Goal: Task Accomplishment & Management: Manage account settings

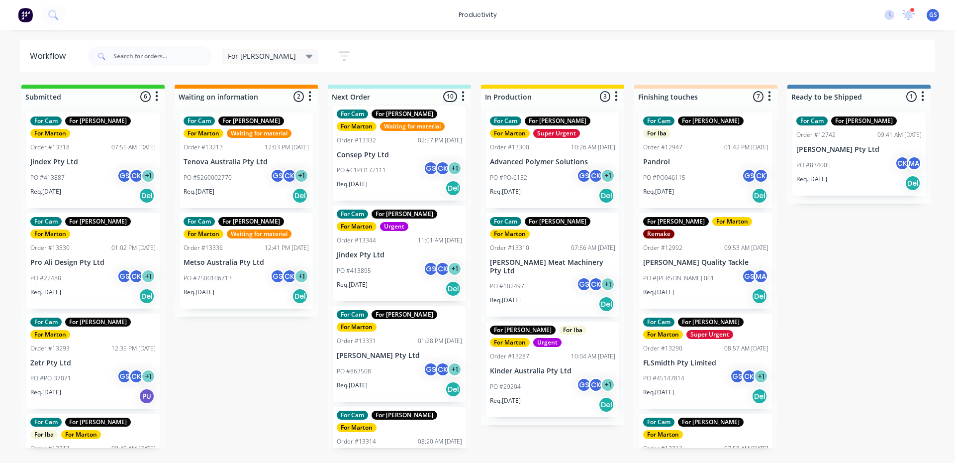
scroll to position [298, 0]
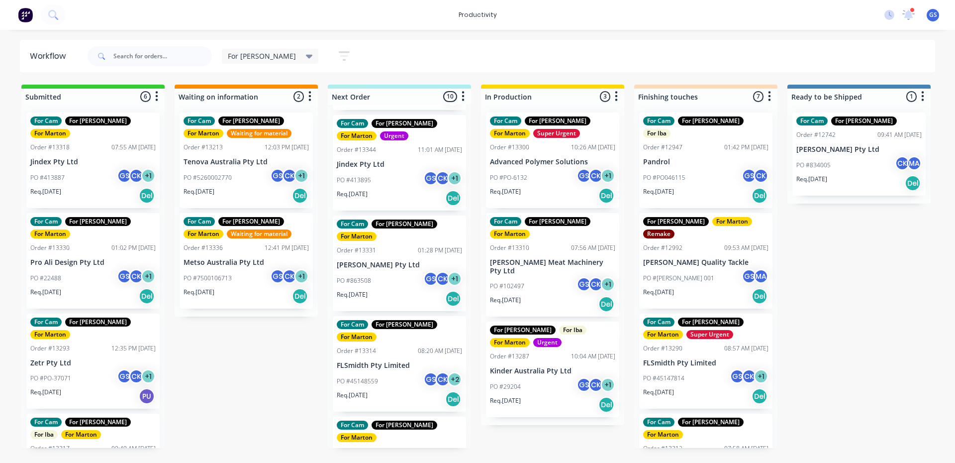
click at [424, 189] on div "Req. [DATE] Del" at bounding box center [399, 197] width 125 height 17
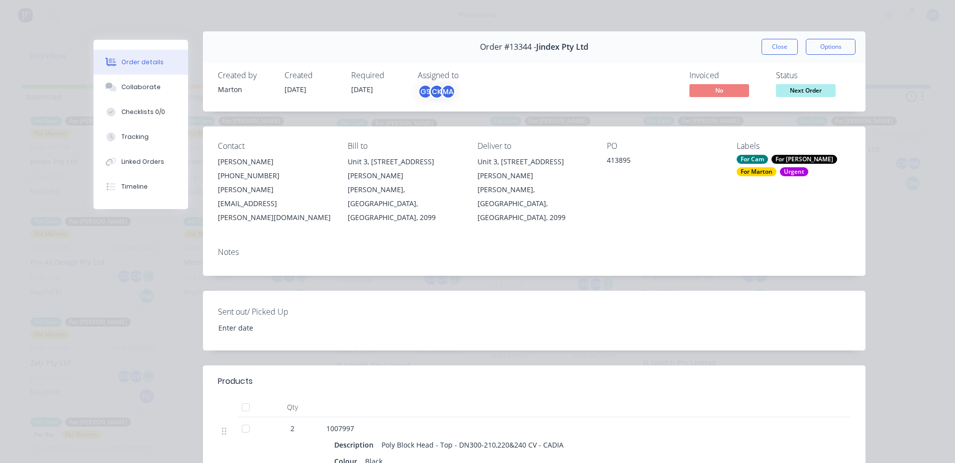
scroll to position [0, 0]
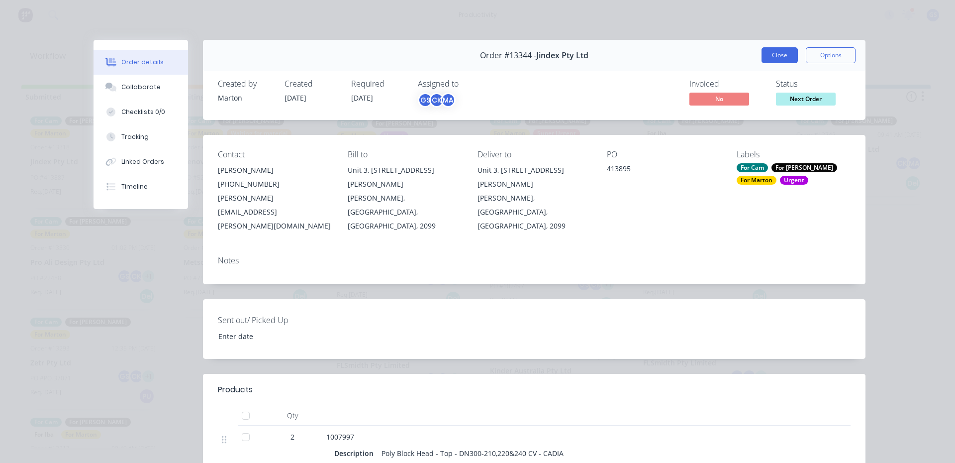
click at [790, 55] on button "Close" at bounding box center [779, 55] width 36 height 16
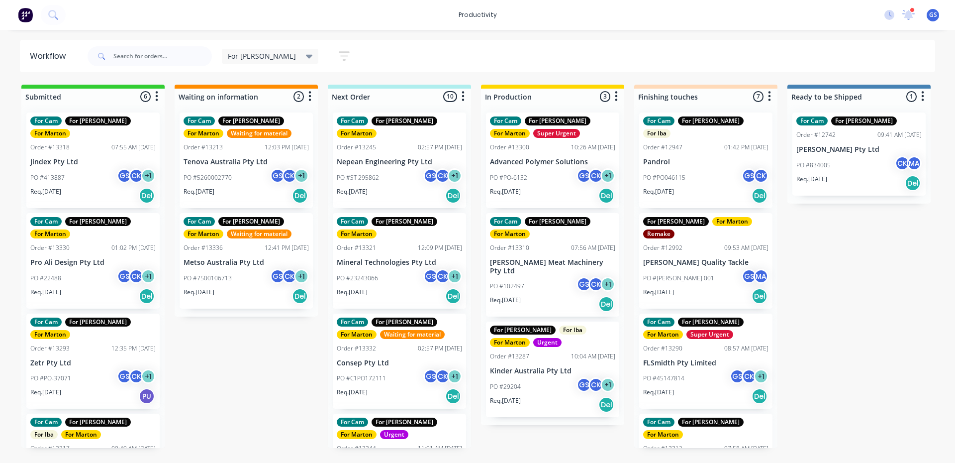
click at [399, 158] on p "Nepean Engineering Pty Ltd" at bounding box center [399, 162] width 125 height 8
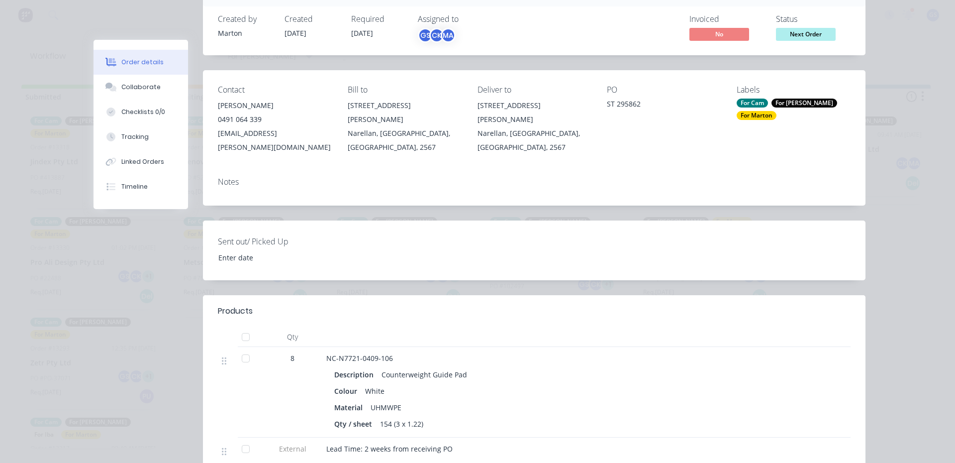
scroll to position [149, 0]
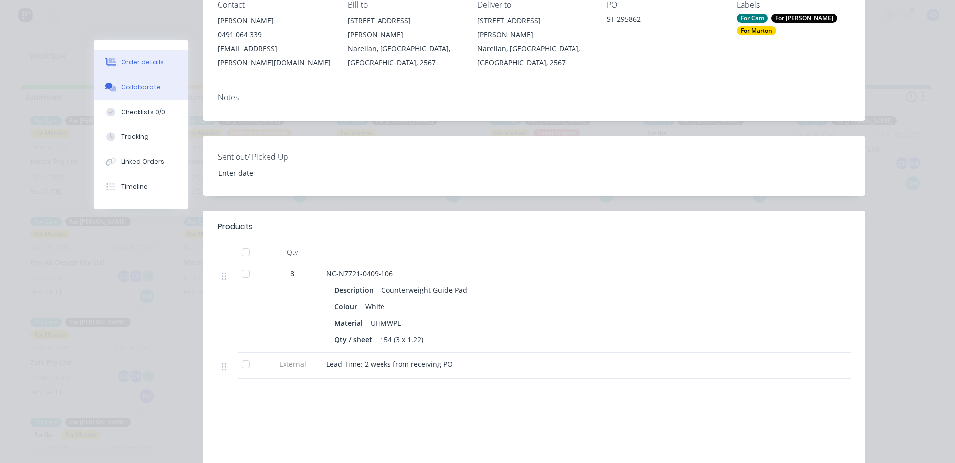
click at [153, 90] on button "Collaborate" at bounding box center [141, 87] width 94 height 25
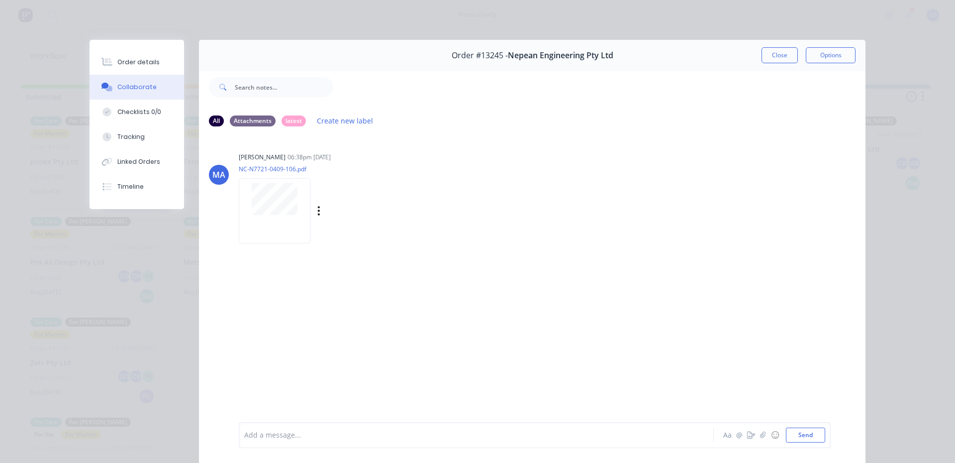
click at [270, 218] on div at bounding box center [275, 210] width 72 height 65
click at [775, 56] on button "Close" at bounding box center [779, 55] width 36 height 16
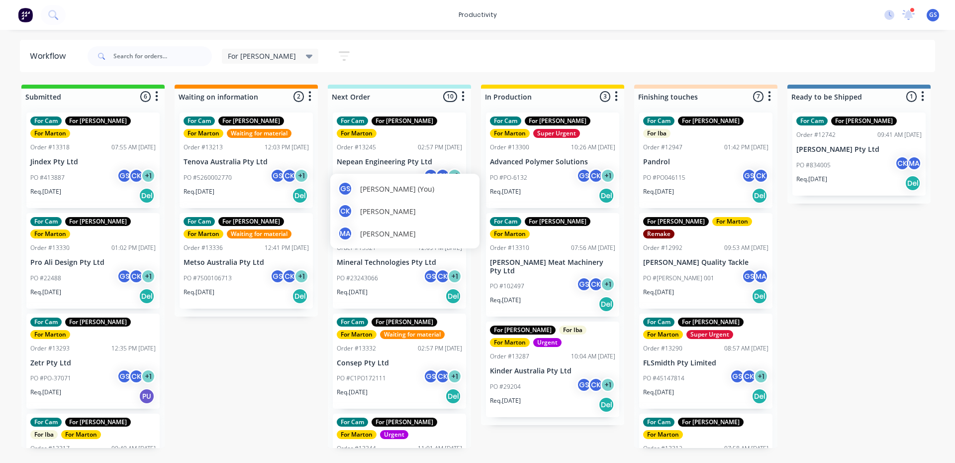
click at [406, 234] on div "MA [PERSON_NAME]" at bounding box center [405, 233] width 134 height 15
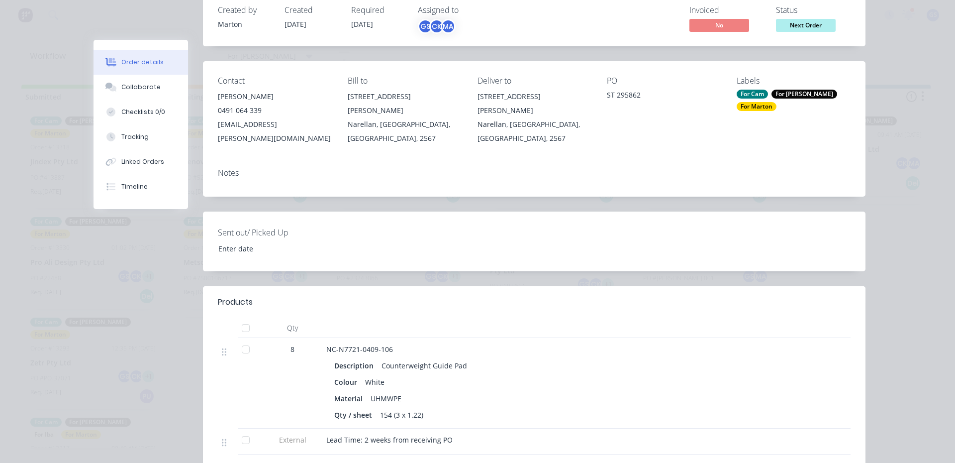
scroll to position [149, 0]
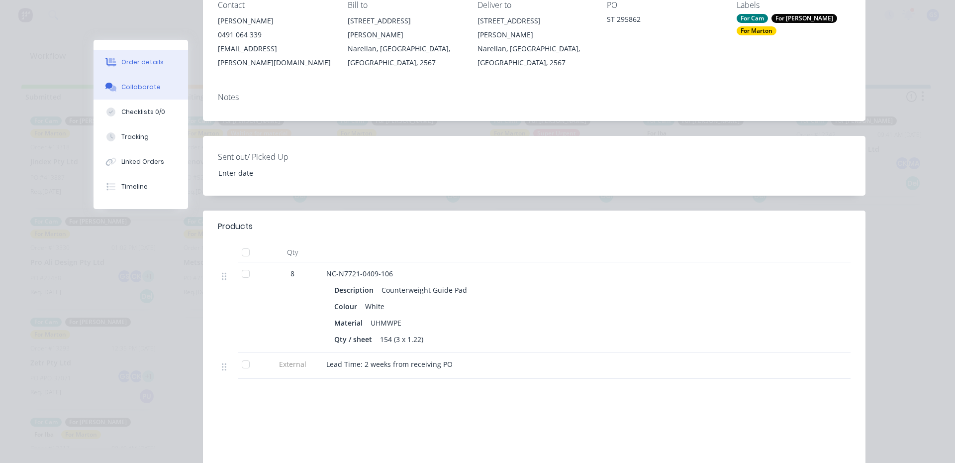
click at [127, 82] on button "Collaborate" at bounding box center [141, 87] width 94 height 25
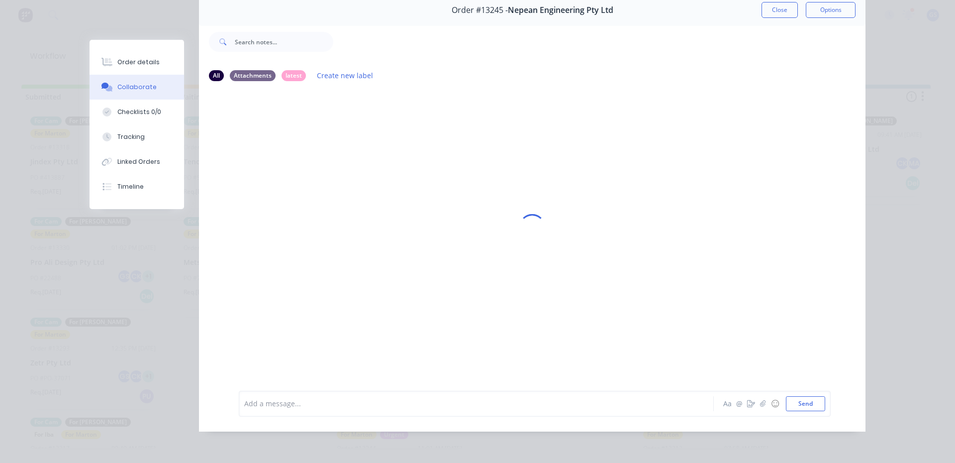
scroll to position [0, 0]
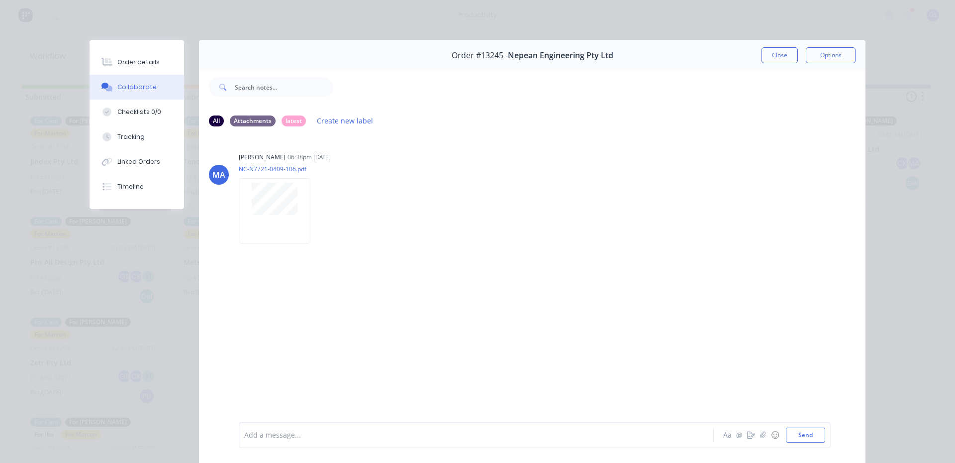
click at [148, 76] on button "Collaborate" at bounding box center [137, 87] width 94 height 25
click at [140, 61] on div "Order details" at bounding box center [138, 62] width 42 height 9
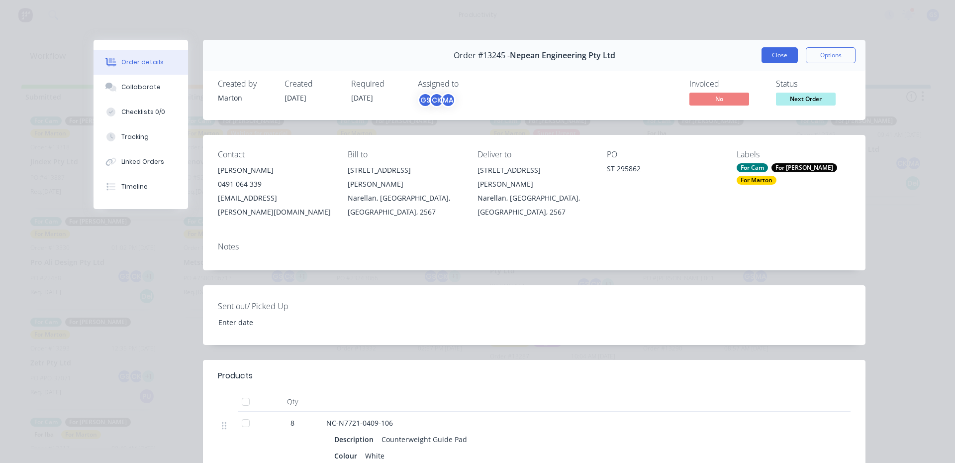
click at [785, 51] on button "Close" at bounding box center [779, 55] width 36 height 16
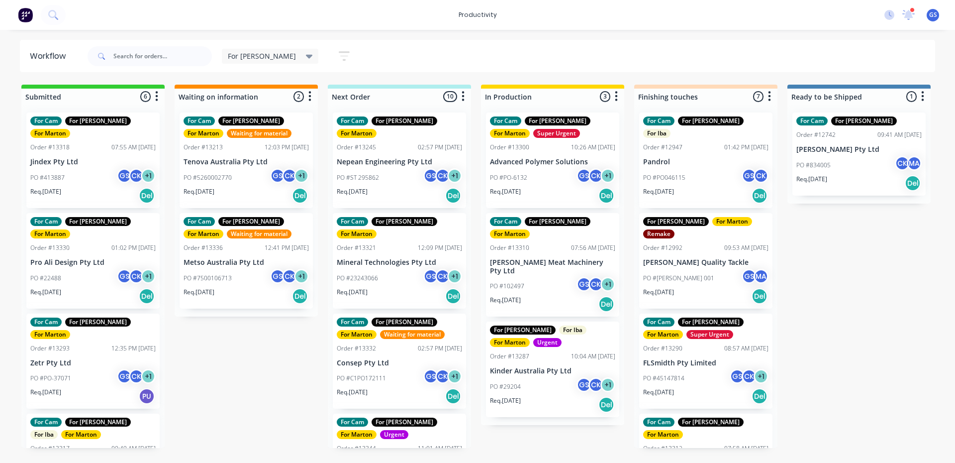
click at [393, 269] on div "PO #23243066 GS CK + 1" at bounding box center [399, 278] width 125 height 19
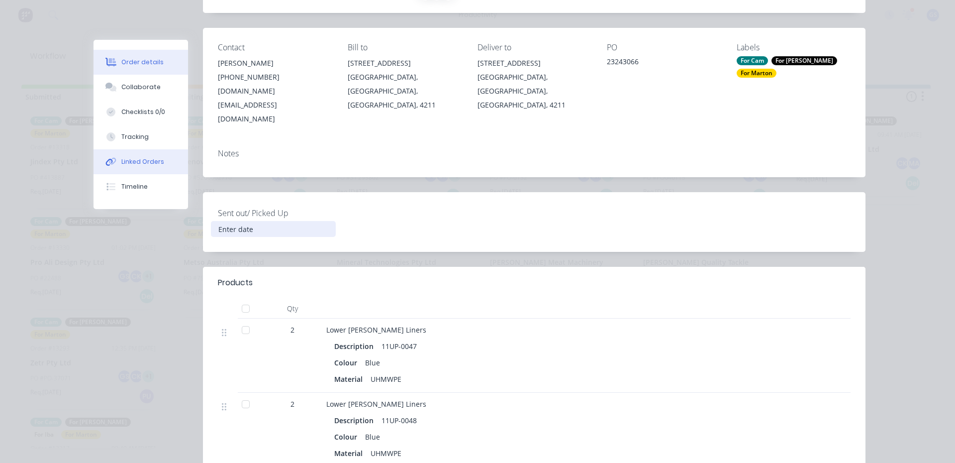
scroll to position [99, 0]
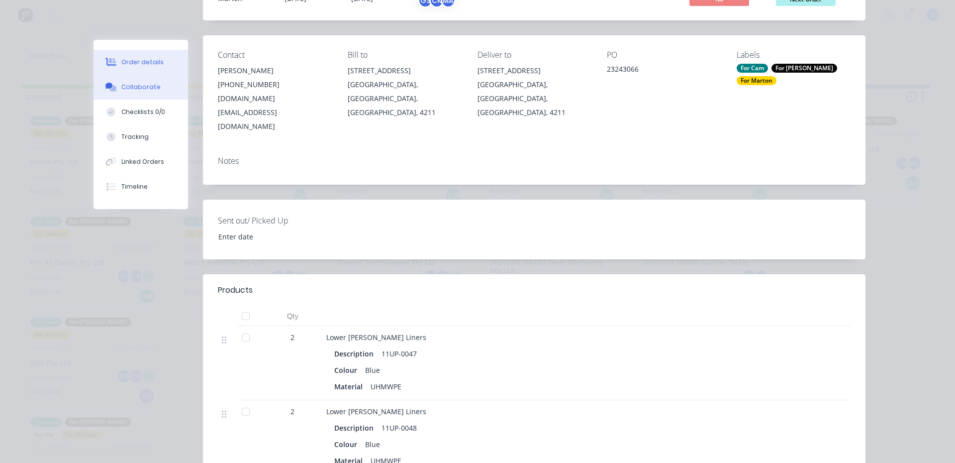
click at [144, 90] on div "Collaborate" at bounding box center [140, 87] width 39 height 9
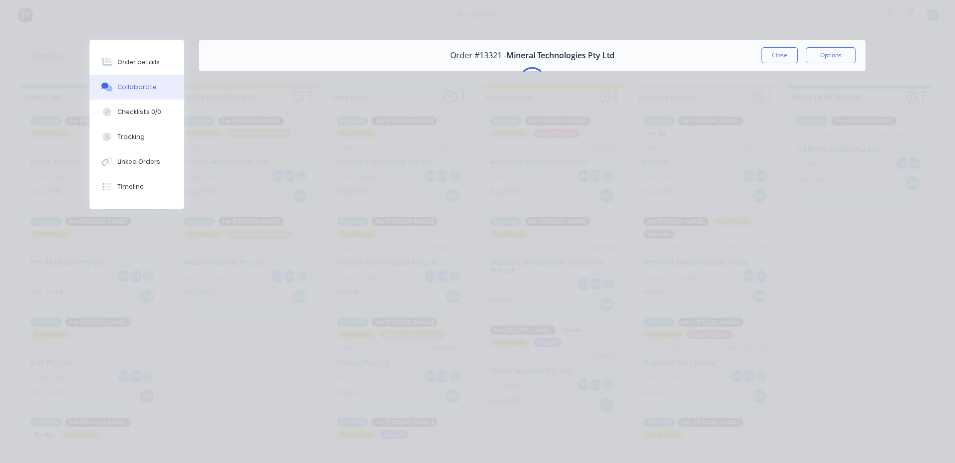
scroll to position [0, 0]
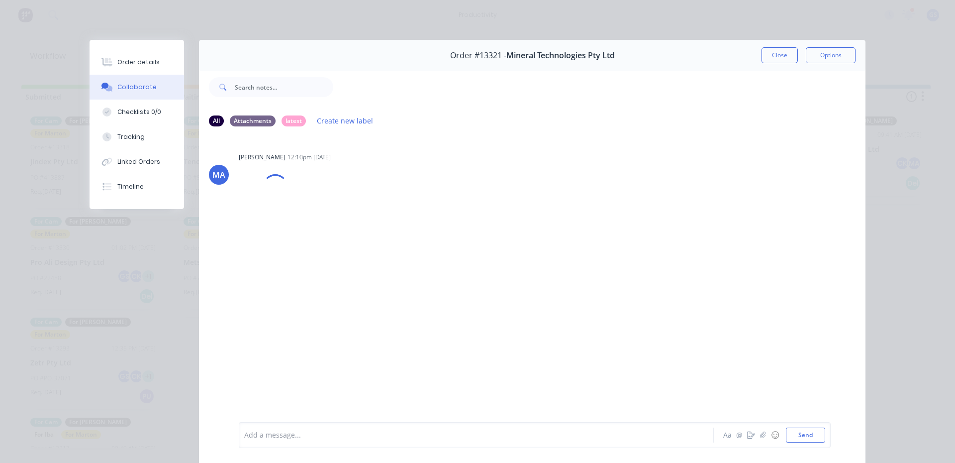
click at [147, 64] on div "Order details" at bounding box center [138, 62] width 42 height 9
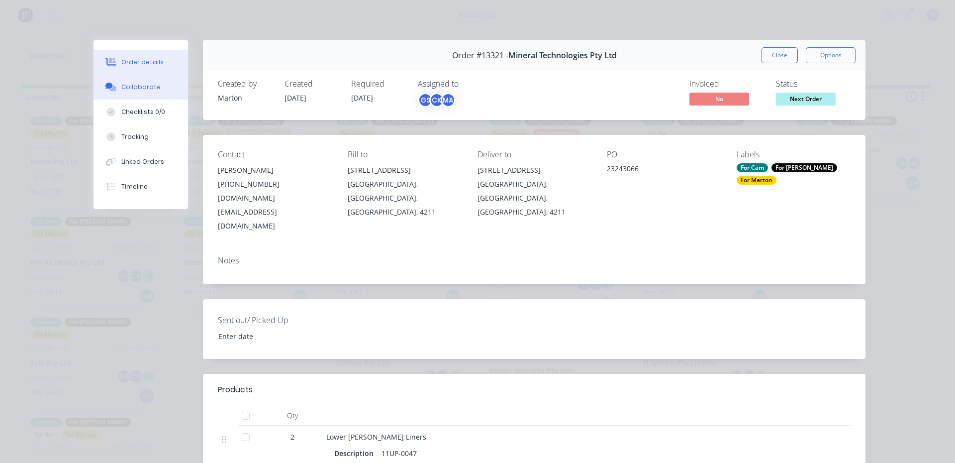
click at [137, 90] on div "Collaborate" at bounding box center [140, 87] width 39 height 9
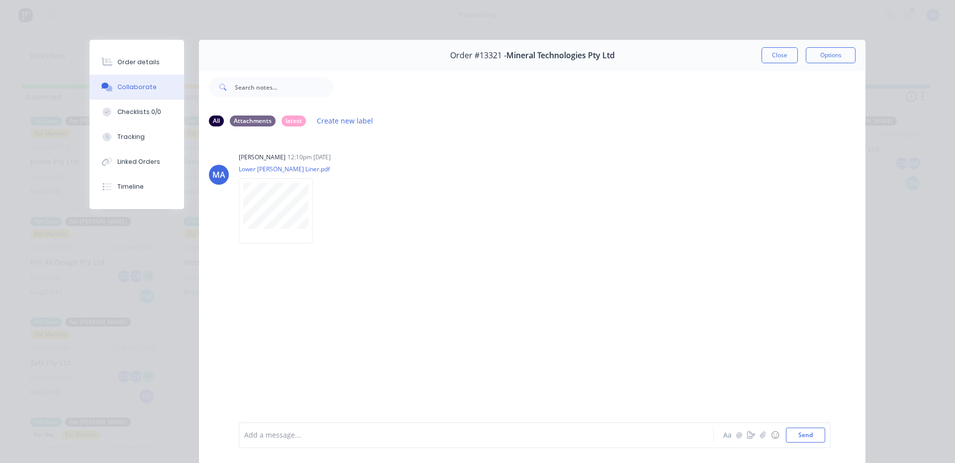
click at [764, 61] on button "Close" at bounding box center [779, 55] width 36 height 16
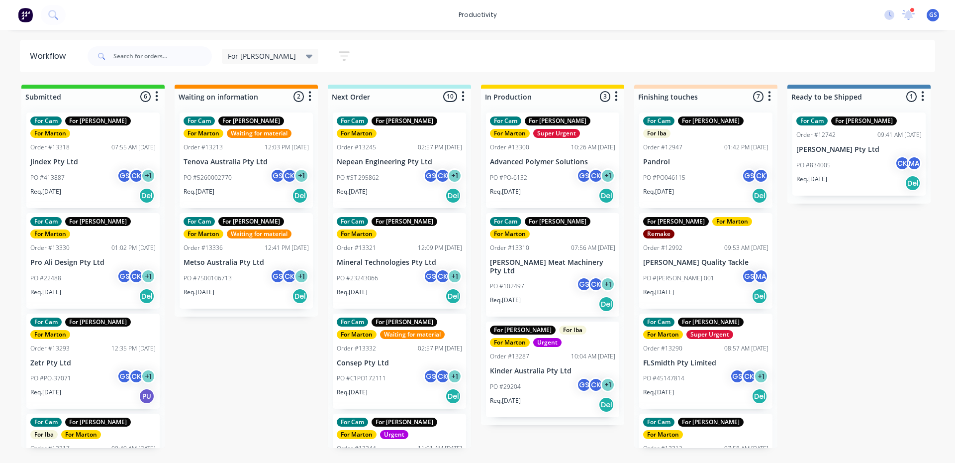
click at [633, 61] on div "For [PERSON_NAME] Save new view None edit For [PERSON_NAME] (Default) edit For …" at bounding box center [511, 56] width 850 height 30
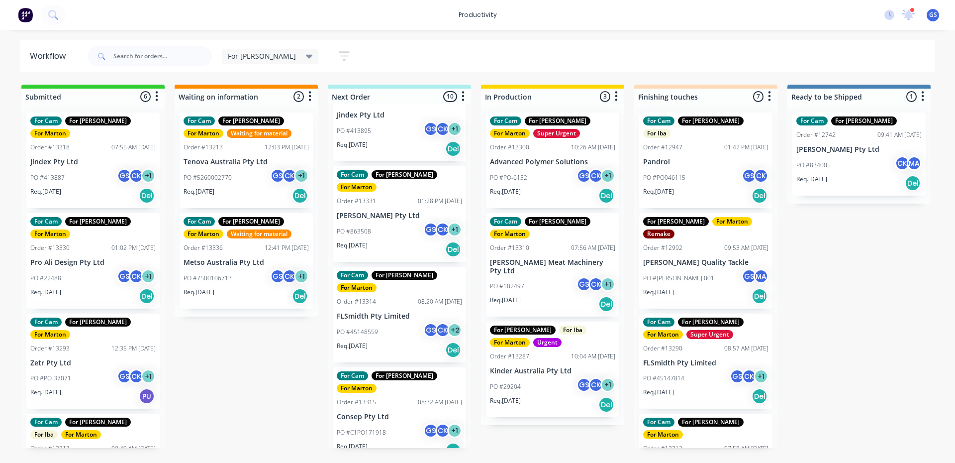
scroll to position [348, 0]
drag, startPoint x: 570, startPoint y: 58, endPoint x: 575, endPoint y: 59, distance: 5.1
click at [570, 58] on div "For [PERSON_NAME] Save new view None edit For [PERSON_NAME] (Default) edit For …" at bounding box center [511, 56] width 850 height 30
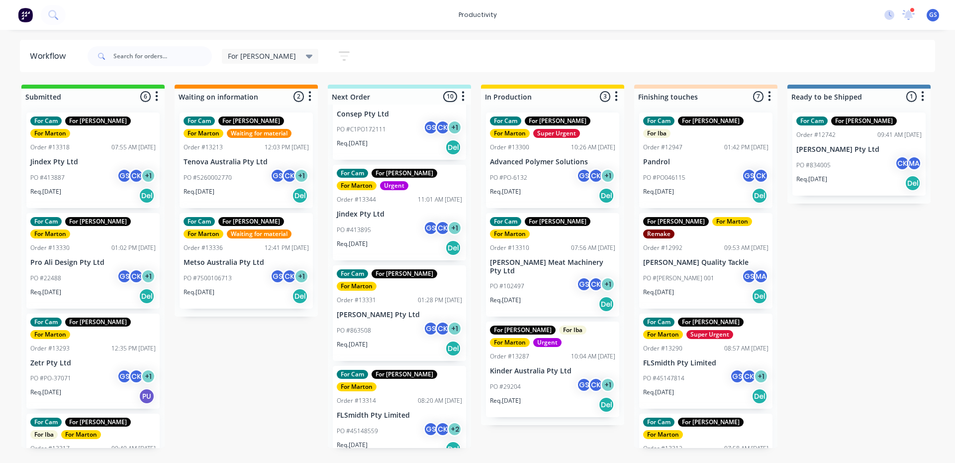
scroll to position [0, 0]
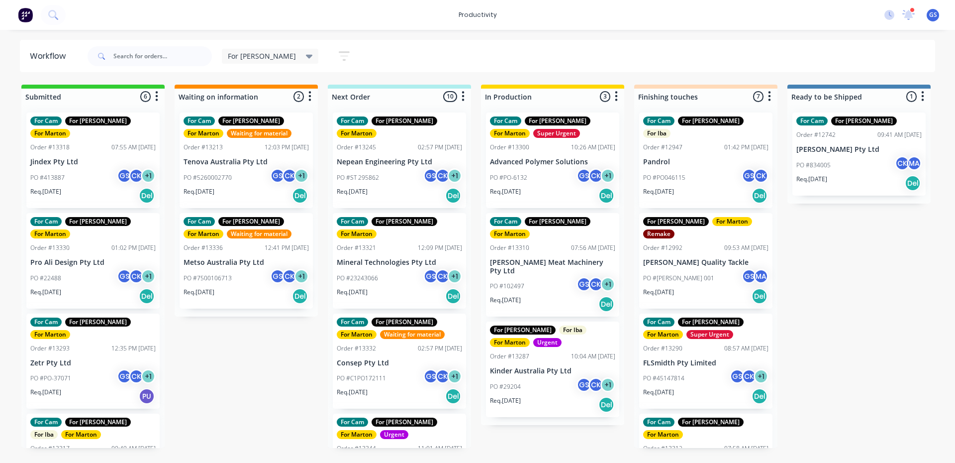
click at [388, 287] on div "Req. [DATE] Del" at bounding box center [399, 295] width 125 height 17
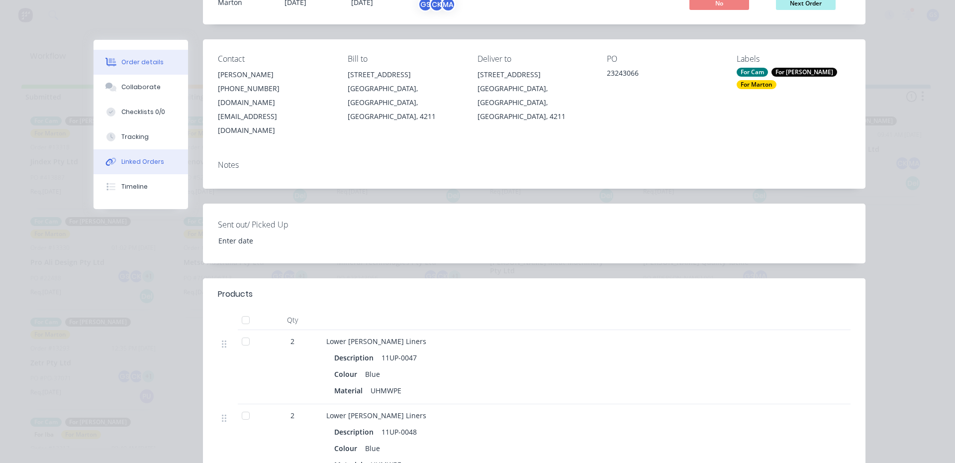
scroll to position [99, 0]
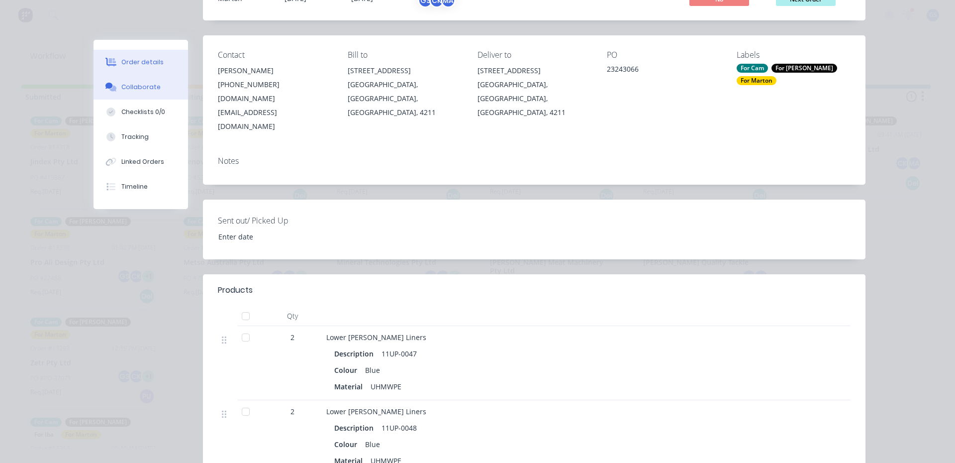
click at [140, 82] on button "Collaborate" at bounding box center [141, 87] width 94 height 25
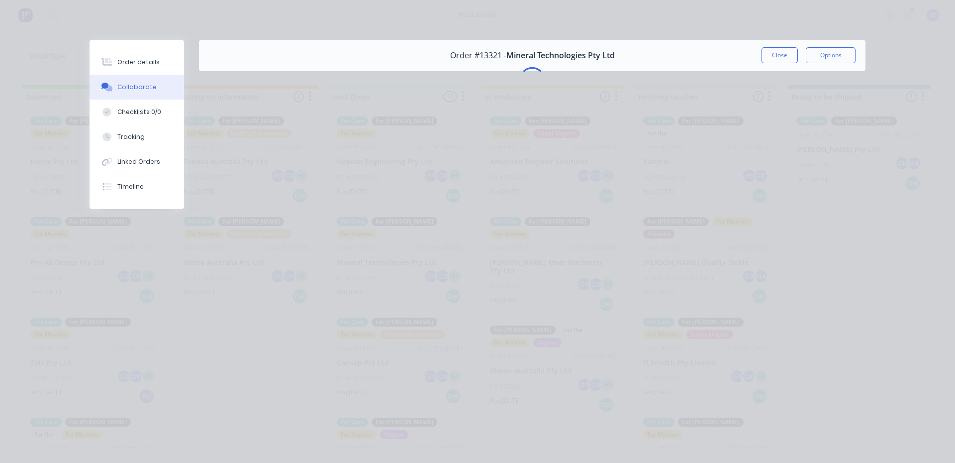
scroll to position [0, 0]
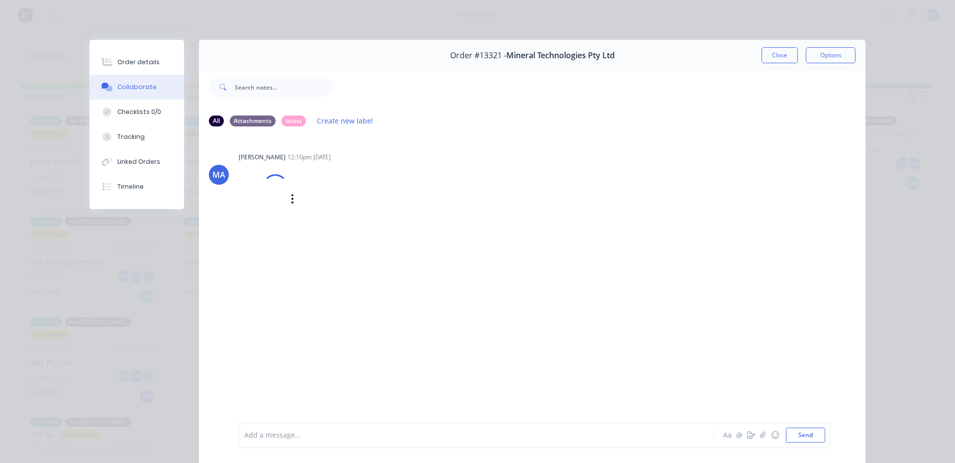
click at [281, 201] on div at bounding box center [263, 199] width 49 height 66
drag, startPoint x: 780, startPoint y: 41, endPoint x: 783, endPoint y: 50, distance: 9.3
click at [781, 47] on div "Order #13321 - Mineral Technologies Pty Ltd Close Options" at bounding box center [532, 55] width 666 height 31
click at [778, 61] on button "Close" at bounding box center [779, 55] width 36 height 16
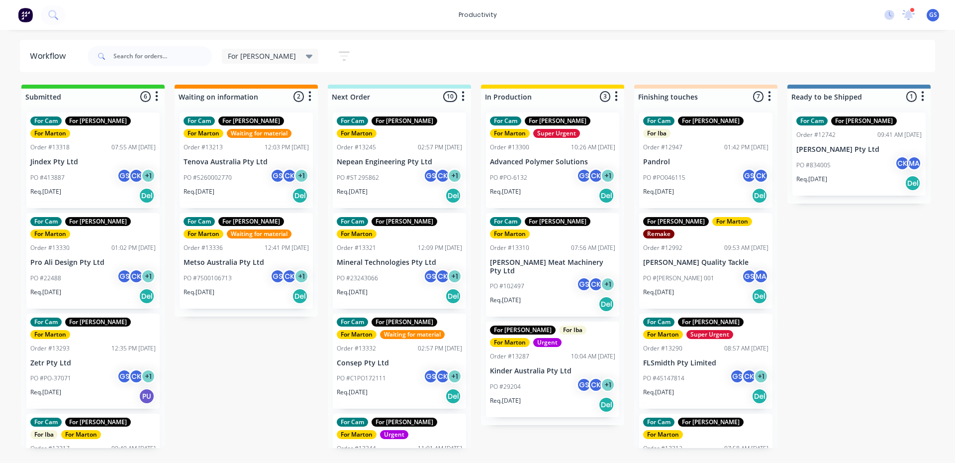
click at [377, 172] on div "PO #ST 295862 GS CK + 1" at bounding box center [399, 177] width 125 height 19
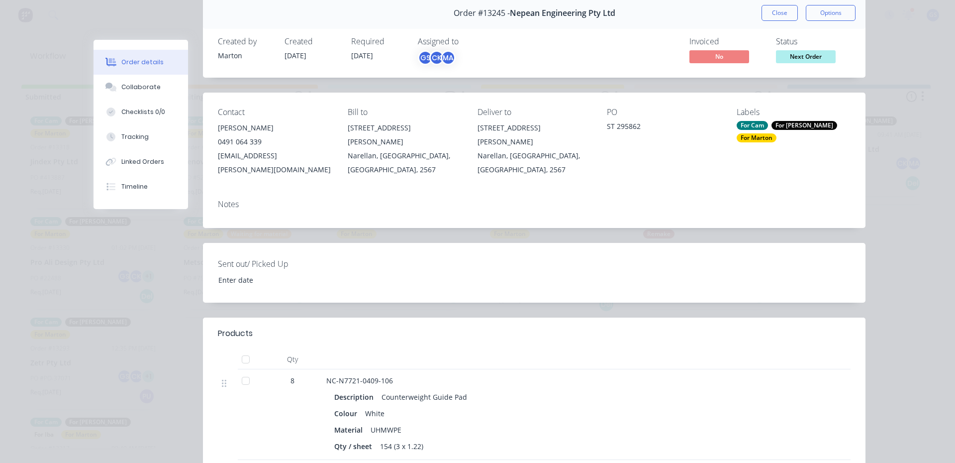
scroll to position [99, 0]
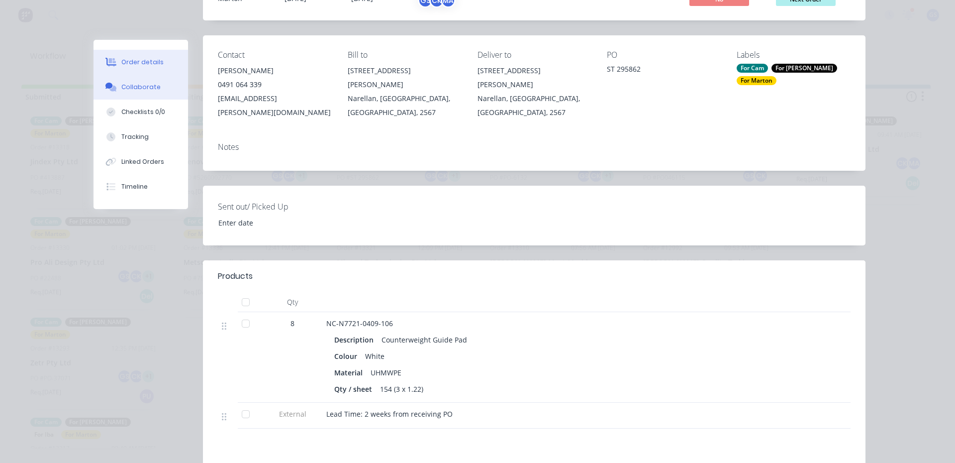
click at [140, 96] on button "Collaborate" at bounding box center [141, 87] width 94 height 25
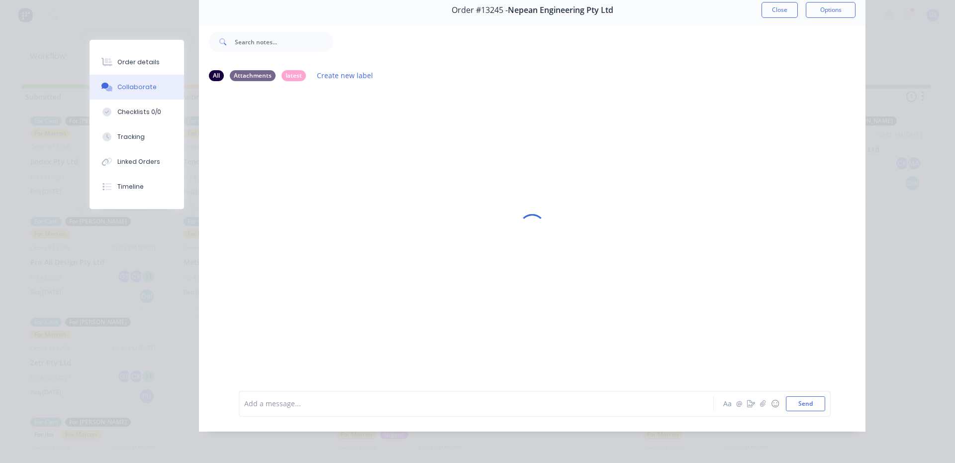
scroll to position [0, 0]
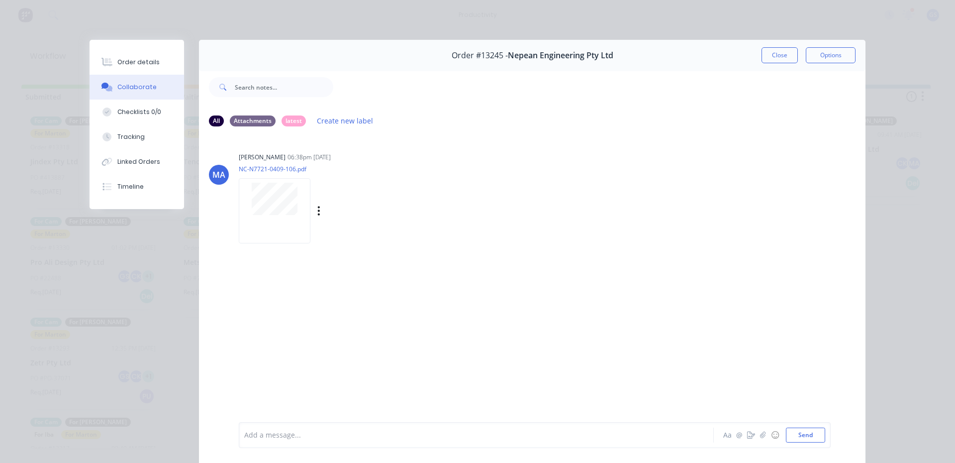
click at [302, 200] on div at bounding box center [275, 210] width 72 height 65
click at [770, 59] on button "Close" at bounding box center [779, 55] width 36 height 16
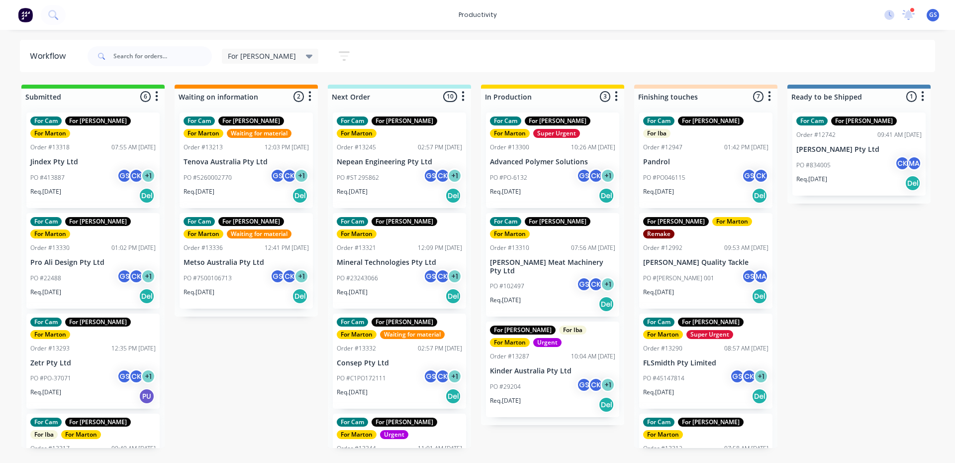
drag, startPoint x: 0, startPoint y: -32, endPoint x: 662, endPoint y: 28, distance: 665.3
click at [665, 27] on div "productivity productivity Workflow Planner Delivery Scheduling Timesheets 2 new…" at bounding box center [477, 15] width 955 height 30
click at [500, 169] on div "PO #PO-6132 GS CK + 1" at bounding box center [552, 177] width 125 height 19
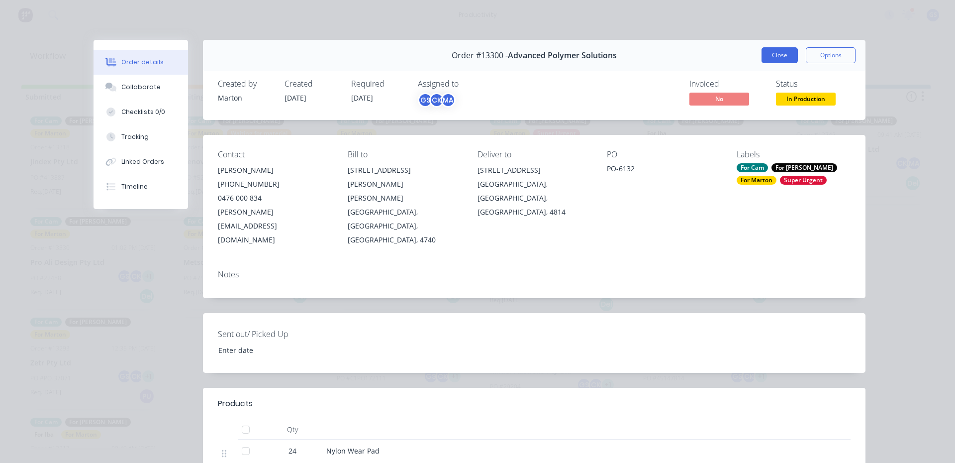
click at [784, 55] on button "Close" at bounding box center [779, 55] width 36 height 16
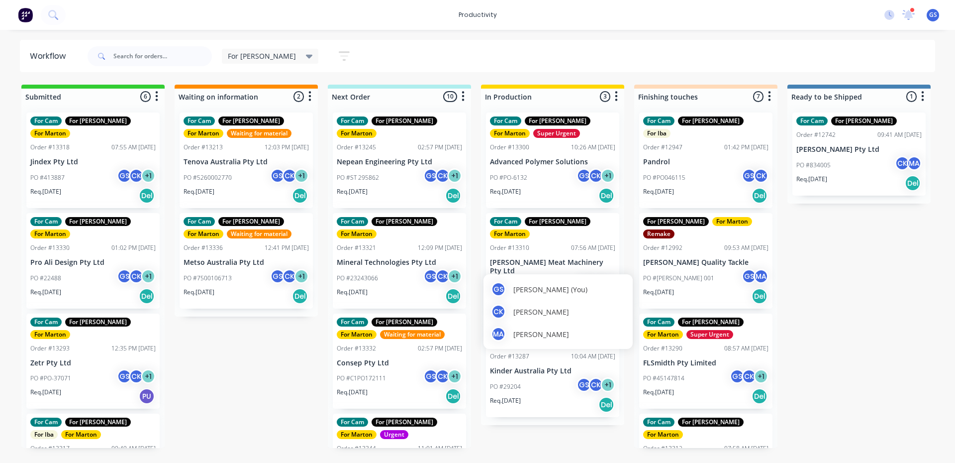
click at [541, 277] on div "[PERSON_NAME] (You) [PERSON_NAME] [PERSON_NAME] MA [PERSON_NAME]" at bounding box center [557, 311] width 149 height 75
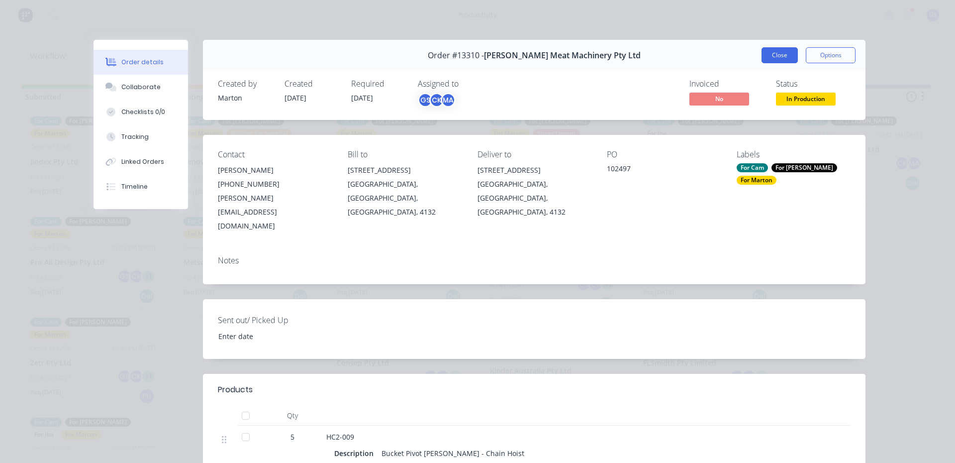
click at [776, 56] on button "Close" at bounding box center [779, 55] width 36 height 16
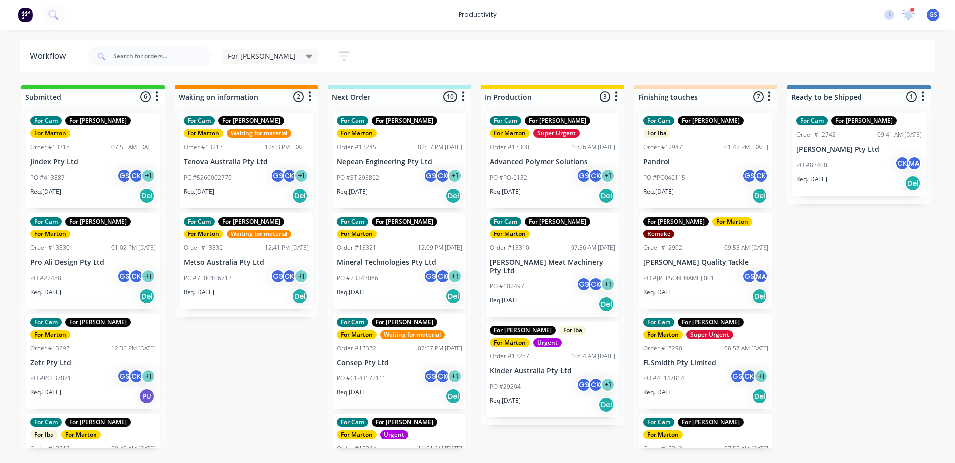
click at [399, 168] on div "PO #ST 295862 GS CK + 1" at bounding box center [399, 177] width 125 height 19
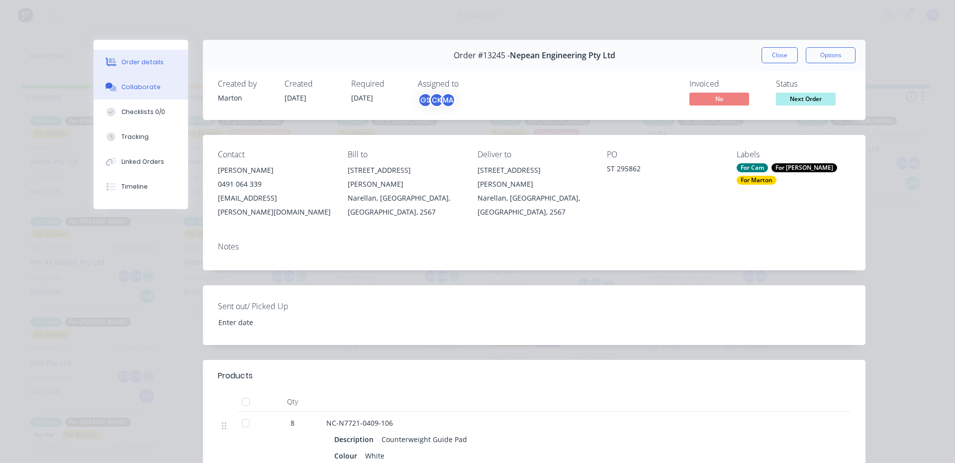
click at [143, 89] on div "Collaborate" at bounding box center [140, 87] width 39 height 9
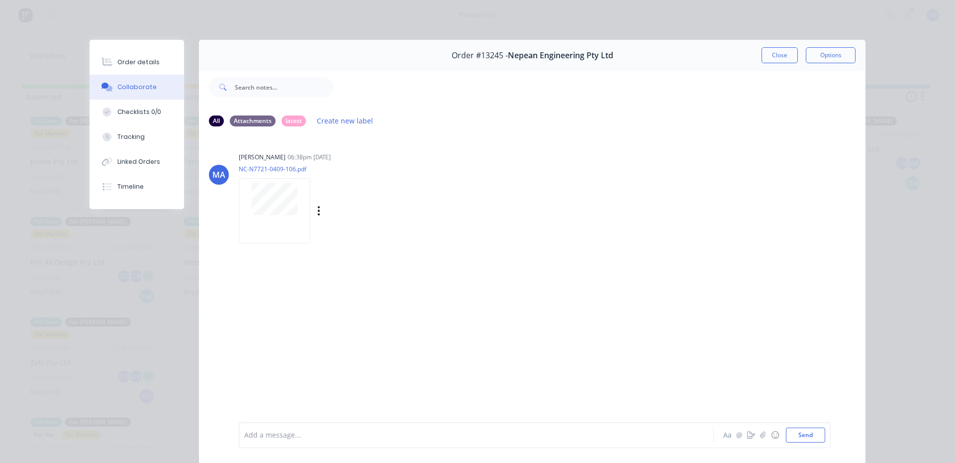
click at [243, 201] on div at bounding box center [274, 199] width 63 height 32
click at [161, 71] on button "Order details" at bounding box center [137, 62] width 94 height 25
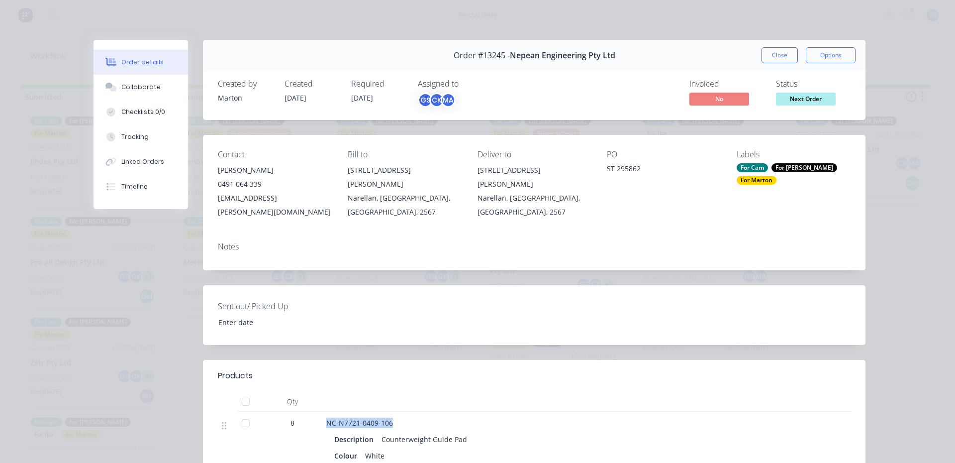
drag, startPoint x: 324, startPoint y: 406, endPoint x: 427, endPoint y: 411, distance: 102.6
click at [427, 417] on div "NC-N7721-0409-106" at bounding box center [521, 422] width 390 height 10
copy span "NC-N7721-0409-106"
click at [158, 84] on button "Collaborate" at bounding box center [141, 87] width 94 height 25
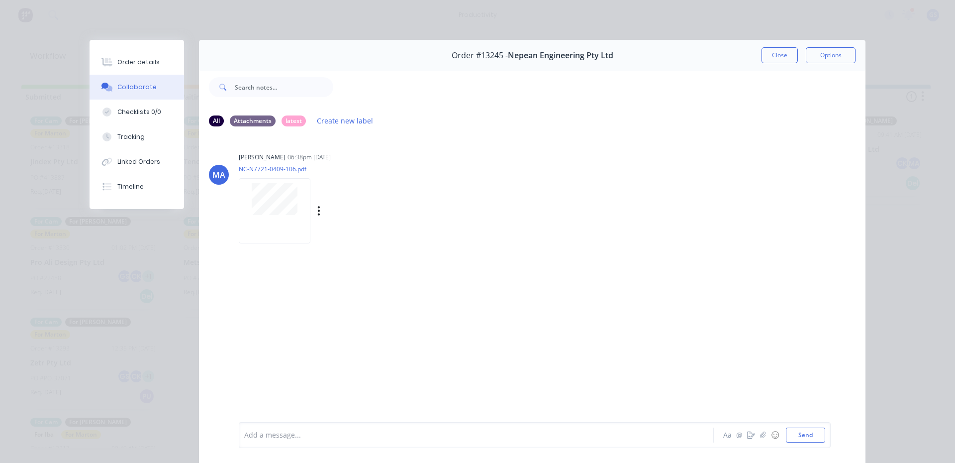
click at [282, 215] on div at bounding box center [275, 210] width 72 height 65
